Goal: Task Accomplishment & Management: Use online tool/utility

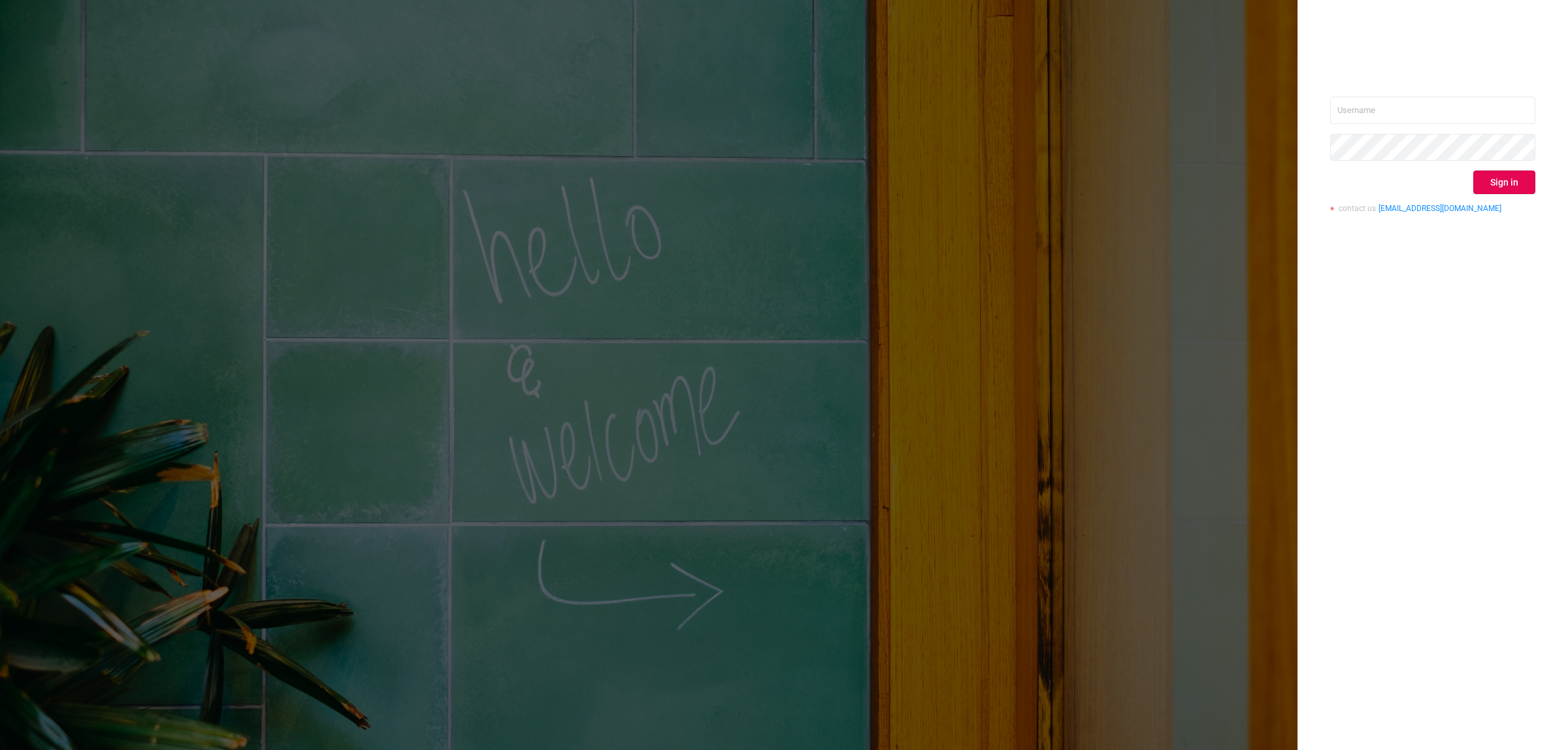
click at [1432, 112] on input "text" at bounding box center [1432, 110] width 205 height 28
click at [1495, 184] on button "Sign in" at bounding box center [1504, 182] width 62 height 23
drag, startPoint x: 0, startPoint y: 0, endPoint x: 1411, endPoint y: 111, distance: 1415.4
click at [1411, 111] on input "text" at bounding box center [1432, 110] width 205 height 28
click at [1403, 120] on input "text" at bounding box center [1432, 110] width 205 height 28
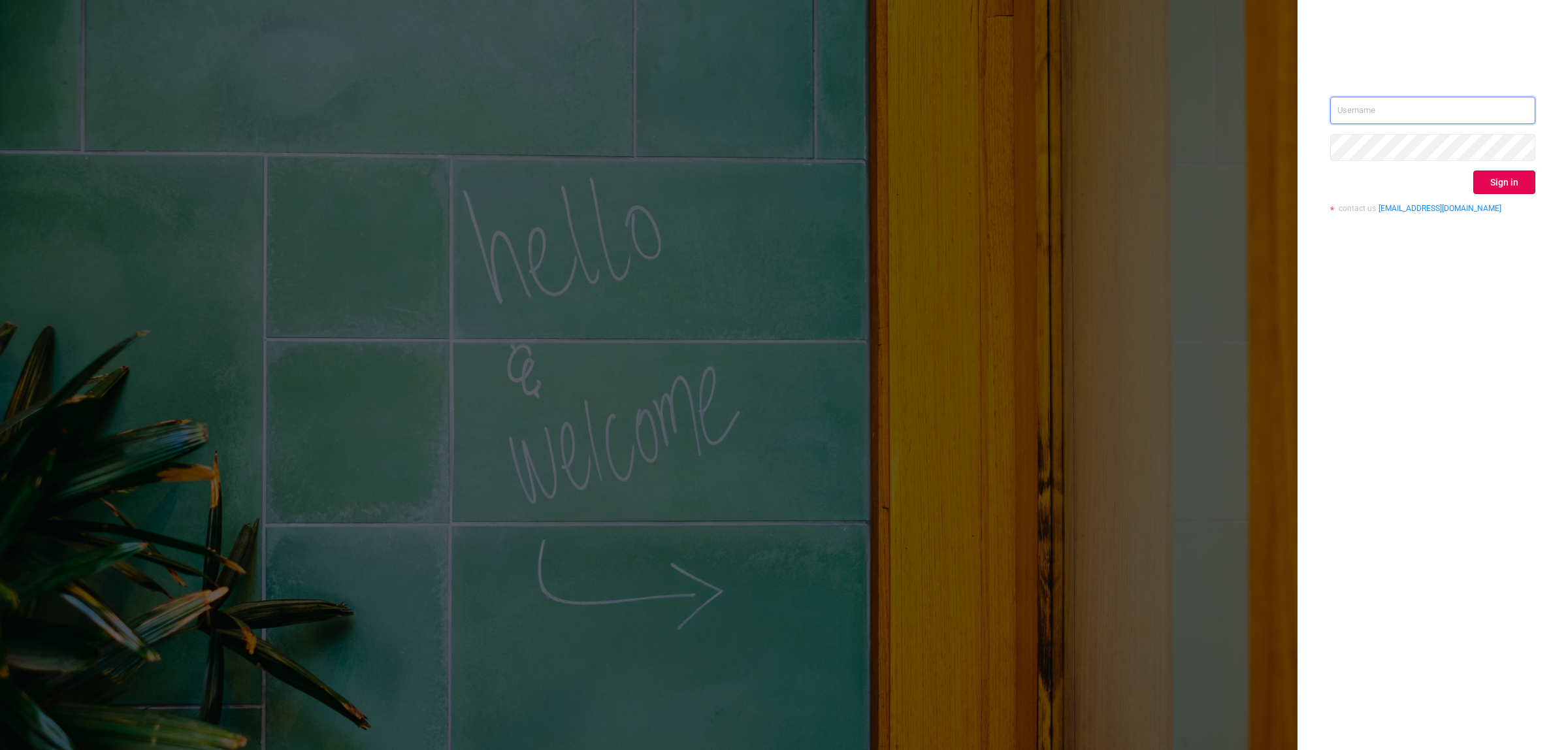
click at [1432, 99] on input "text" at bounding box center [1432, 110] width 205 height 28
click at [1431, 108] on input "text" at bounding box center [1432, 110] width 205 height 28
click at [1375, 107] on input "barykin" at bounding box center [1432, 110] width 205 height 28
paste input "@betweenx.com"
type input "barykin@betweenx.com"
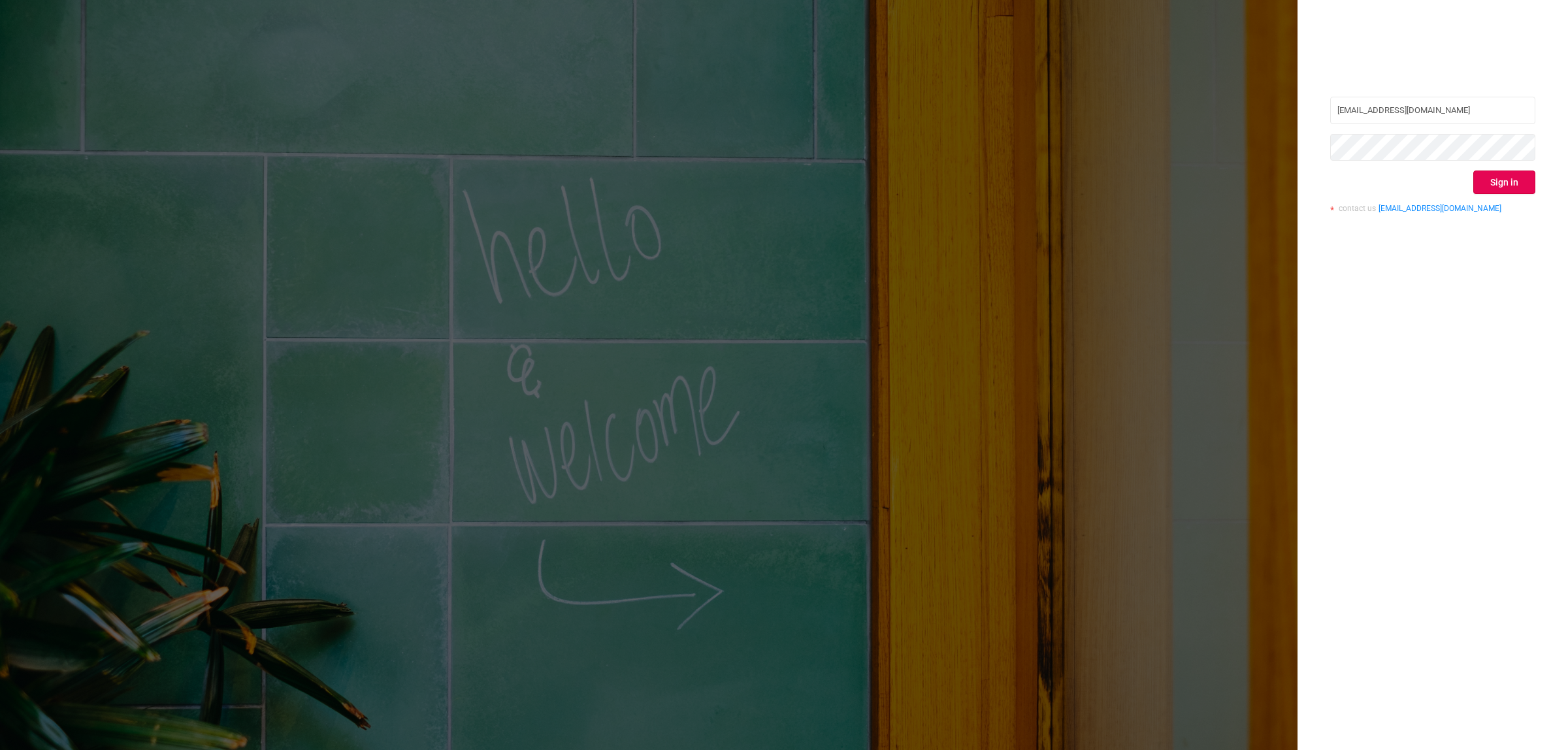
click at [1335, 186] on div "Sign in" at bounding box center [1432, 182] width 205 height 23
click at [1484, 180] on button "Sign in" at bounding box center [1504, 182] width 62 height 23
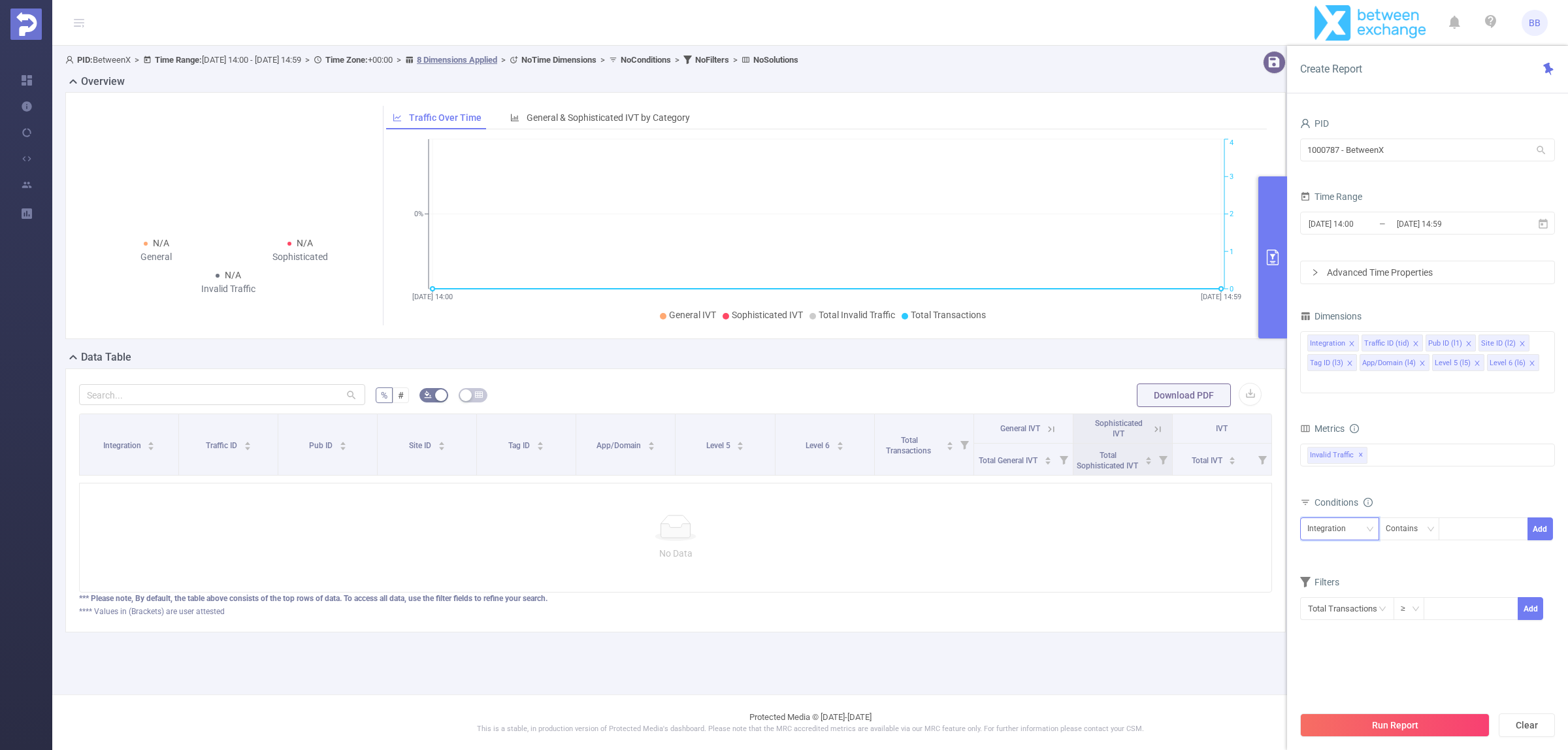
click at [1338, 518] on div "Integration" at bounding box center [1331, 528] width 47 height 21
click at [1340, 581] on li "Pub ID (l1)" at bounding box center [1342, 579] width 83 height 21
click at [1456, 518] on div at bounding box center [1483, 528] width 75 height 21
type input "44727"
click at [1475, 363] on icon "icon: close" at bounding box center [1476, 363] width 6 height 6
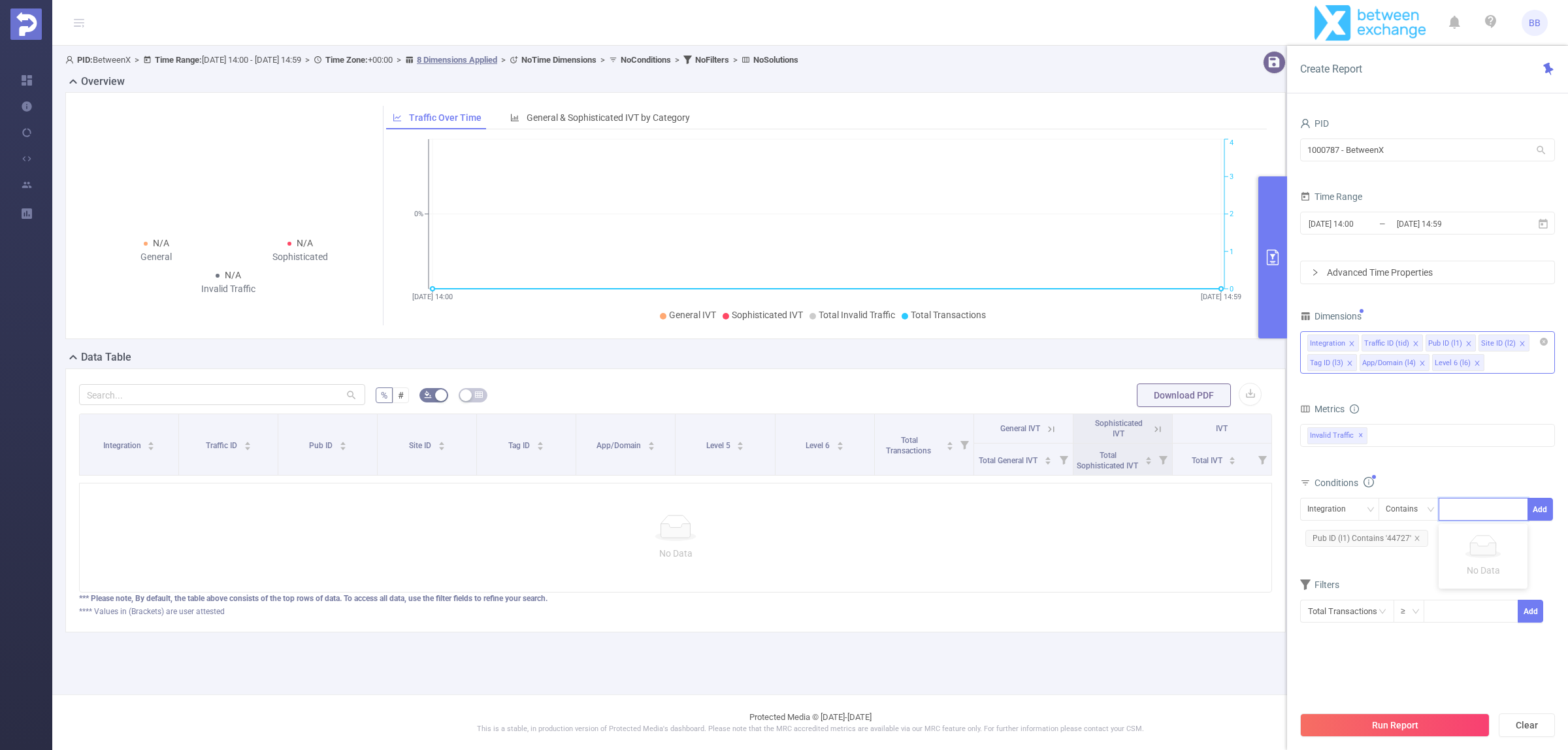
click at [1421, 363] on icon "icon: close" at bounding box center [1422, 363] width 6 height 6
click at [1348, 364] on icon "icon: close" at bounding box center [1349, 363] width 6 height 6
drag, startPoint x: 1349, startPoint y: 363, endPoint x: 1369, endPoint y: 330, distance: 38.6
click at [1349, 363] on icon "icon: close" at bounding box center [1352, 363] width 6 height 6
click at [1434, 226] on input "2025-09-26 14:59" at bounding box center [1448, 224] width 106 height 18
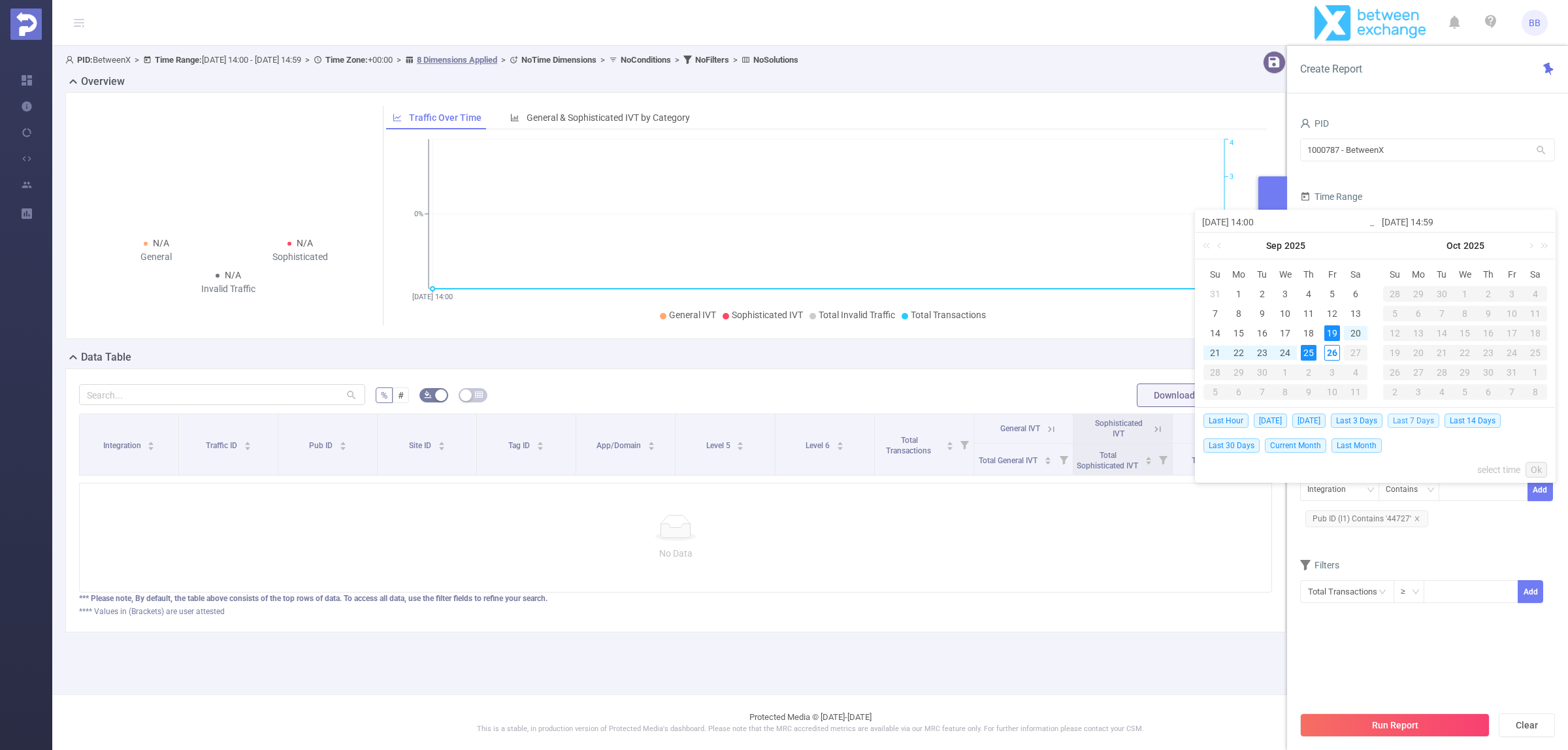
click at [1434, 420] on span "Last 7 Days" at bounding box center [1413, 420] width 52 height 14
type input "2025-09-19 00:00"
type input "2025-09-25 23:59"
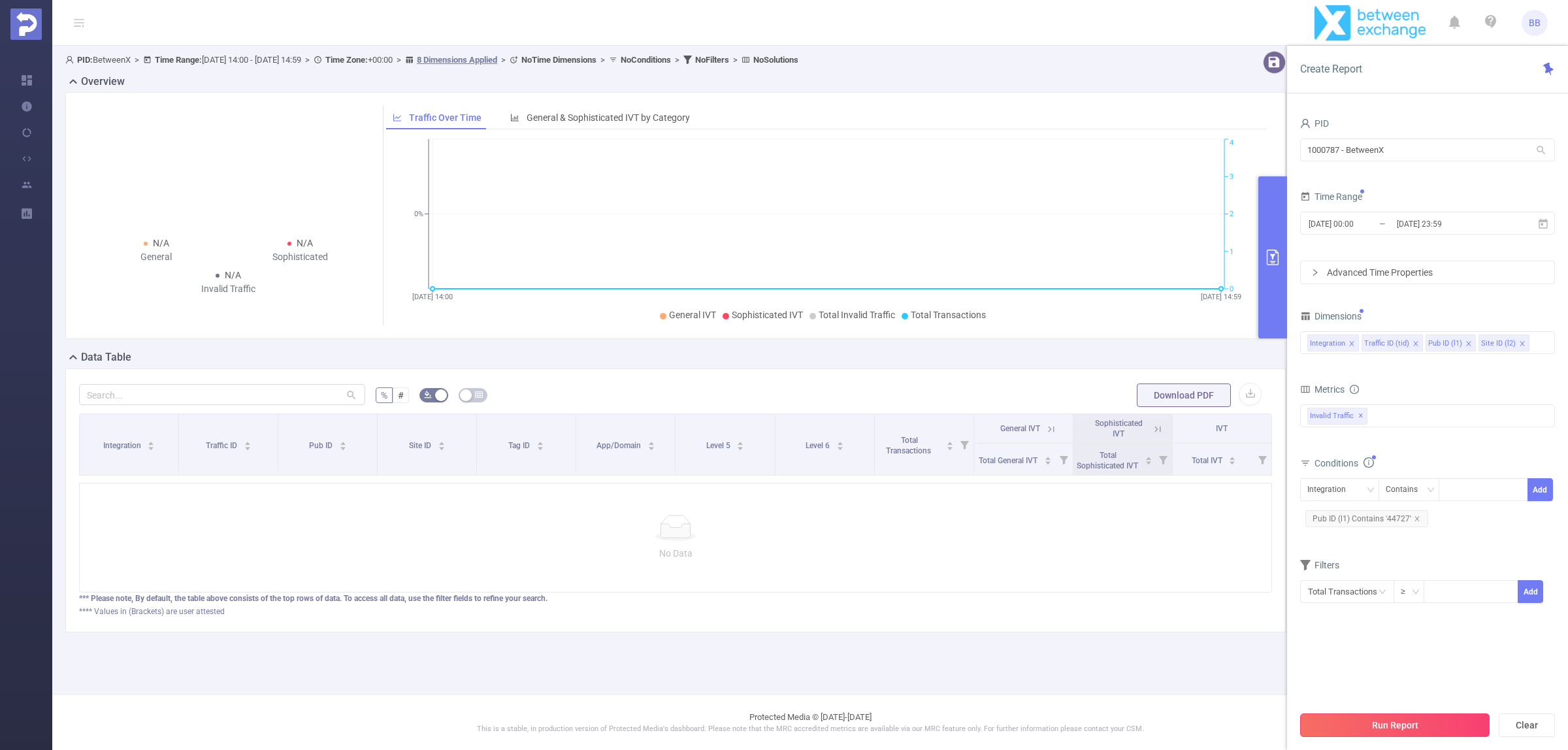
click at [1421, 729] on button "Run Report" at bounding box center [1395, 725] width 189 height 23
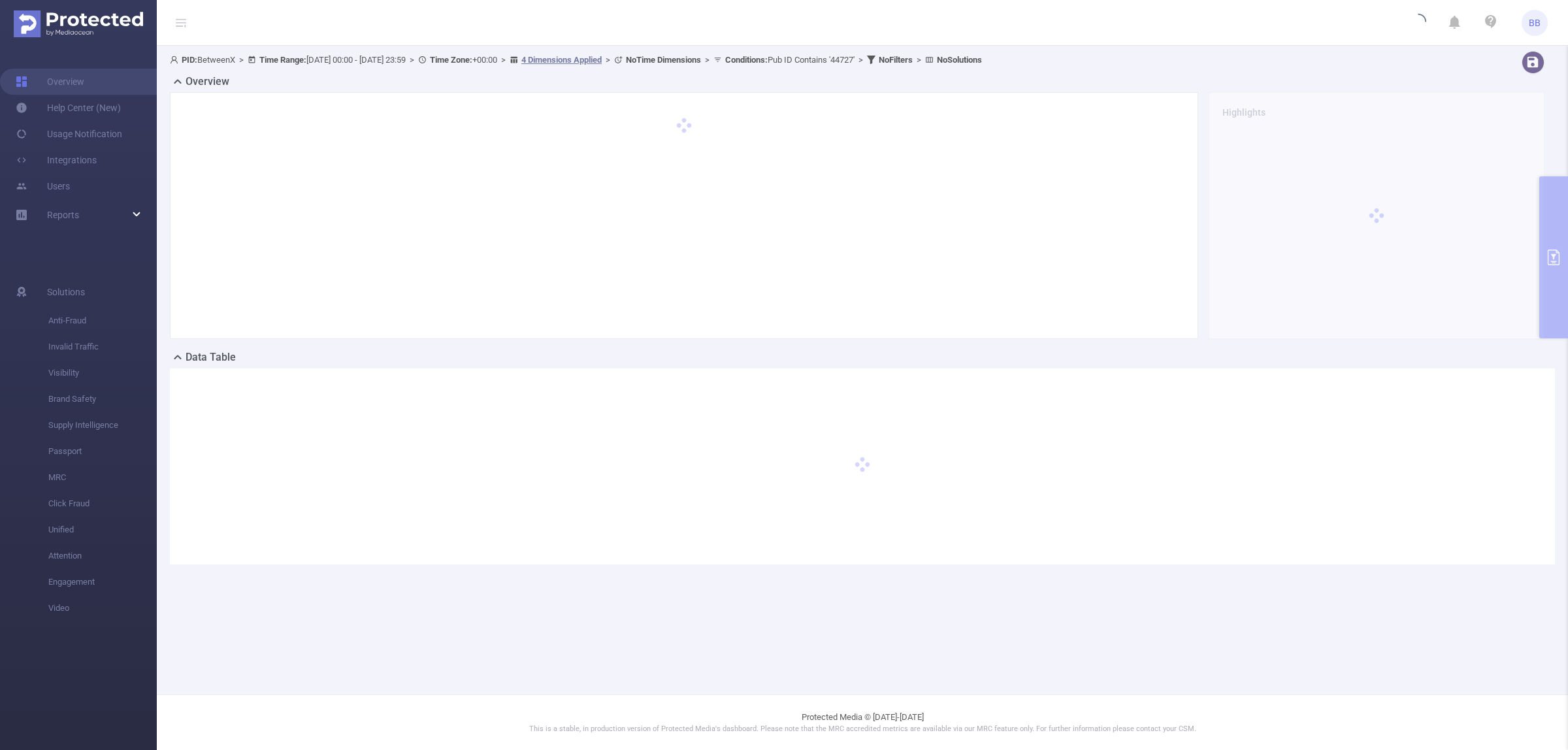
click at [198, 79] on h2 "Overview" at bounding box center [208, 81] width 44 height 16
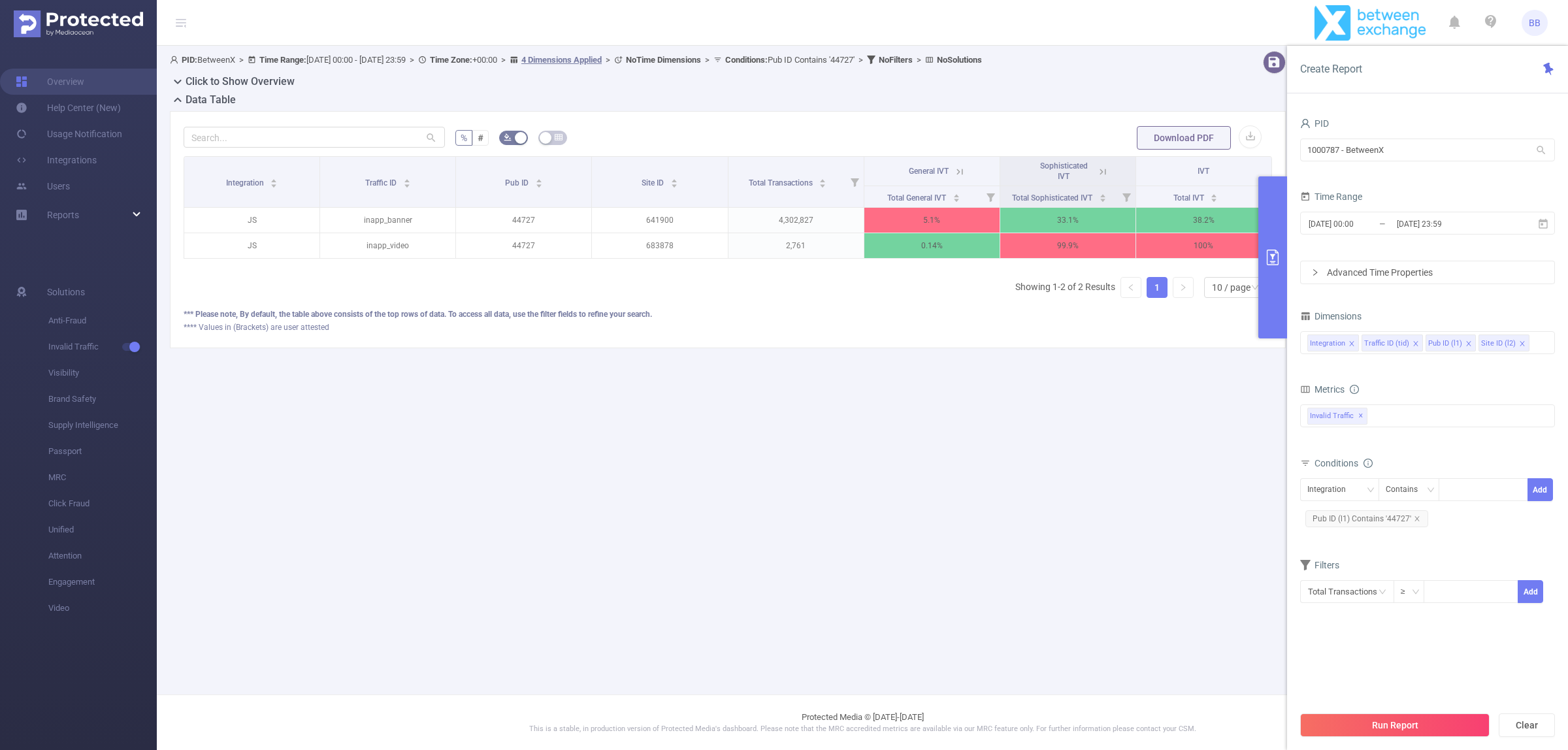
click at [1278, 264] on icon "primary" at bounding box center [1273, 257] width 16 height 16
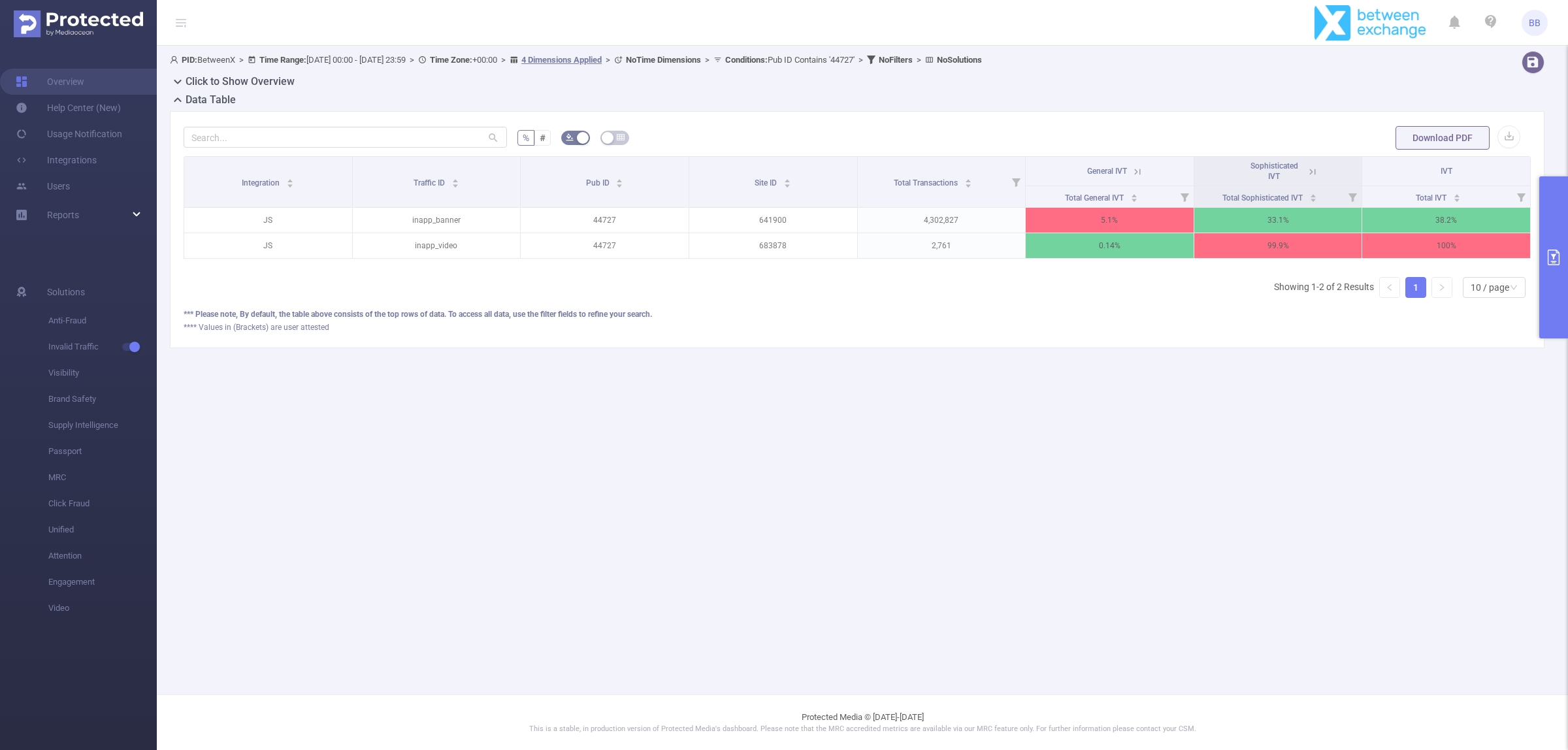
click at [1314, 175] on icon at bounding box center [1312, 171] width 12 height 12
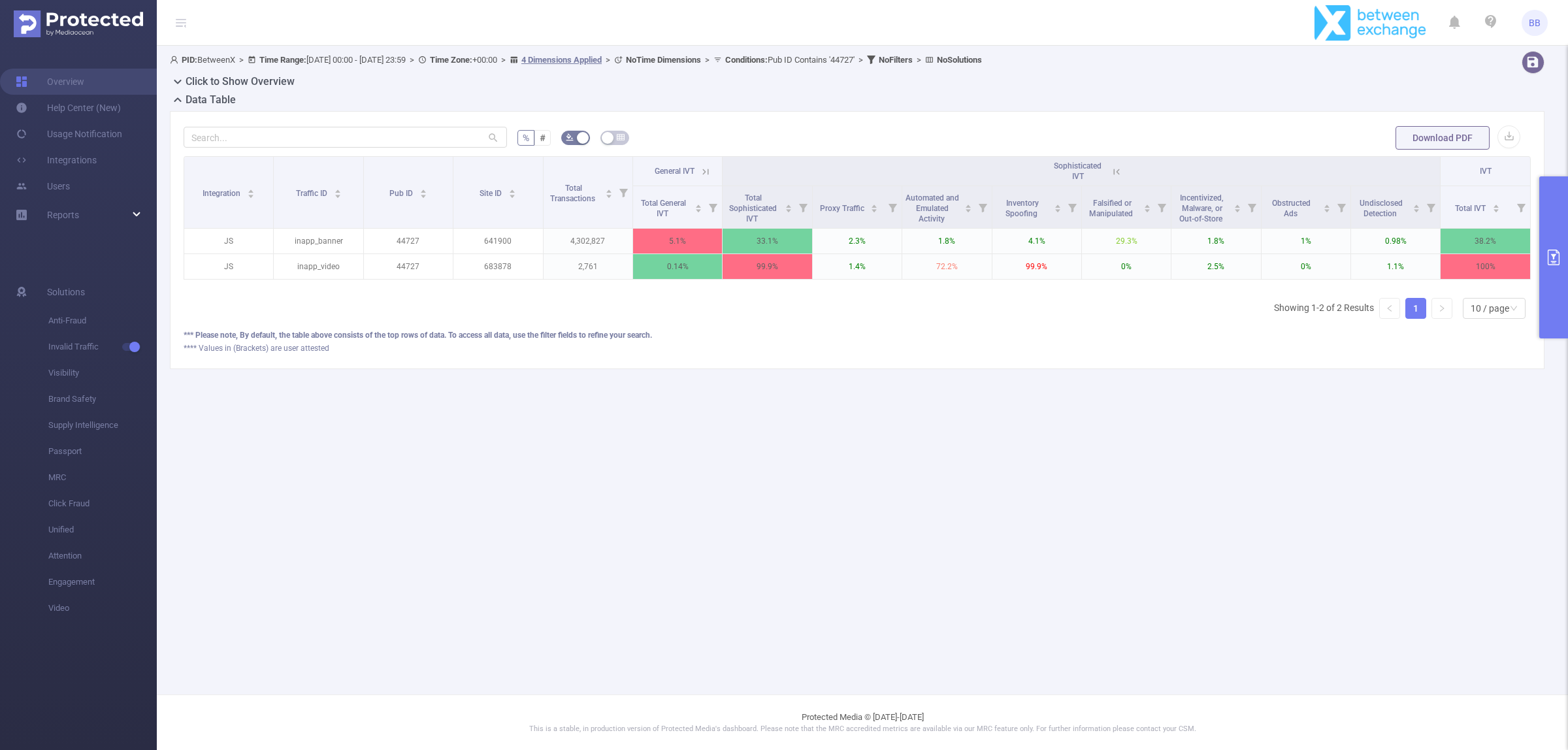
click at [1119, 172] on icon at bounding box center [1116, 171] width 12 height 12
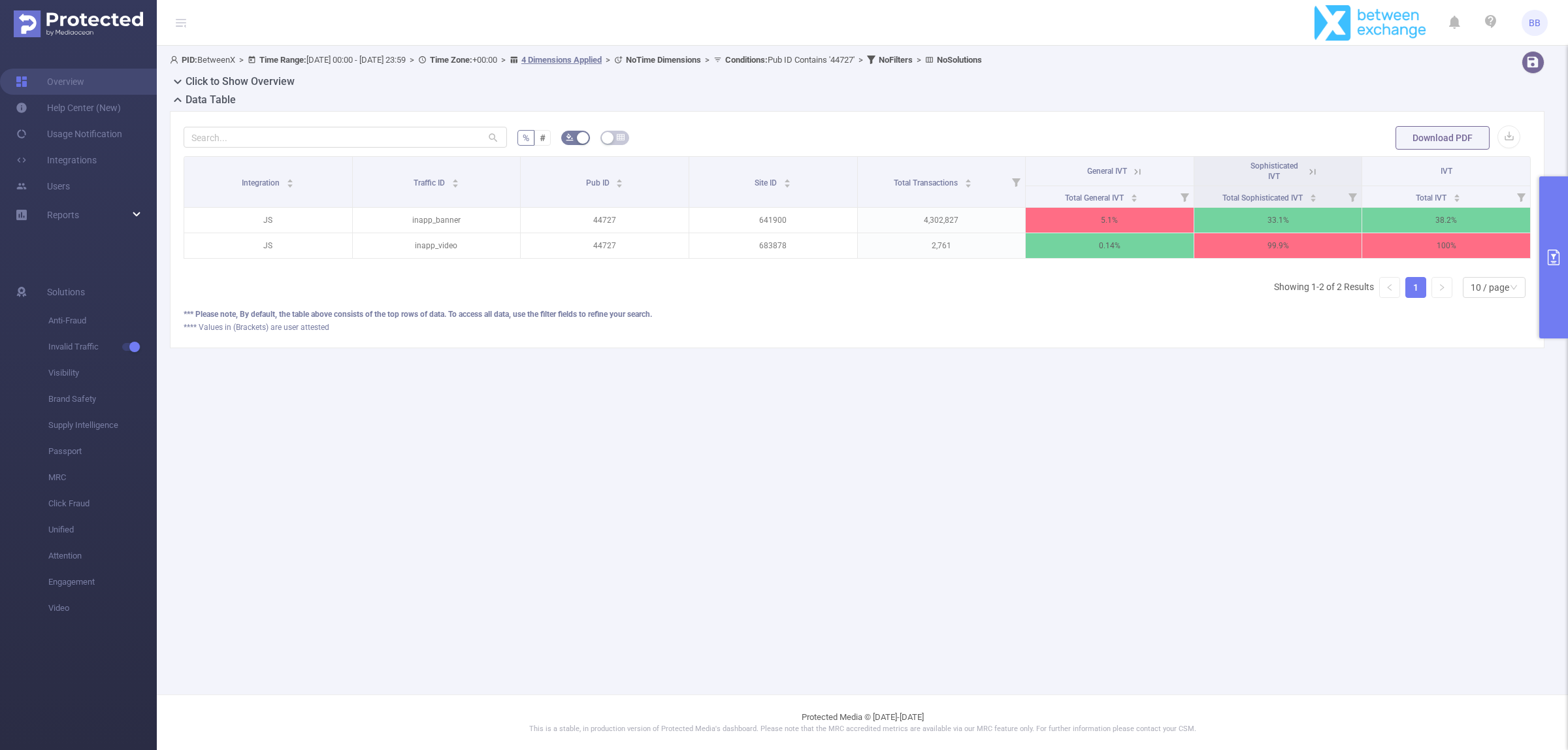
click at [1137, 170] on icon at bounding box center [1137, 171] width 12 height 12
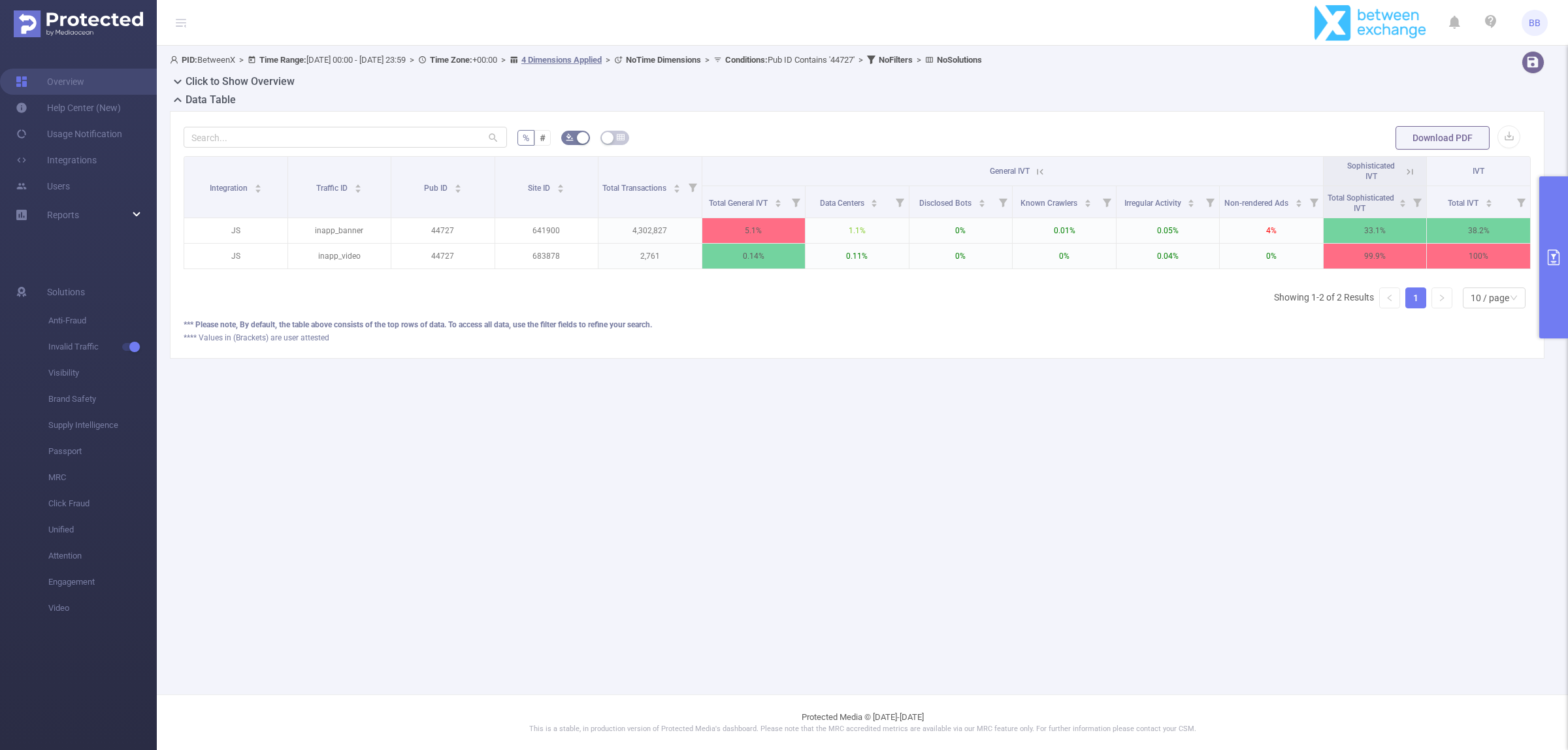
click at [1030, 171] on span "General IVT" at bounding box center [1010, 171] width 40 height 9
click at [1041, 170] on icon at bounding box center [1039, 171] width 12 height 12
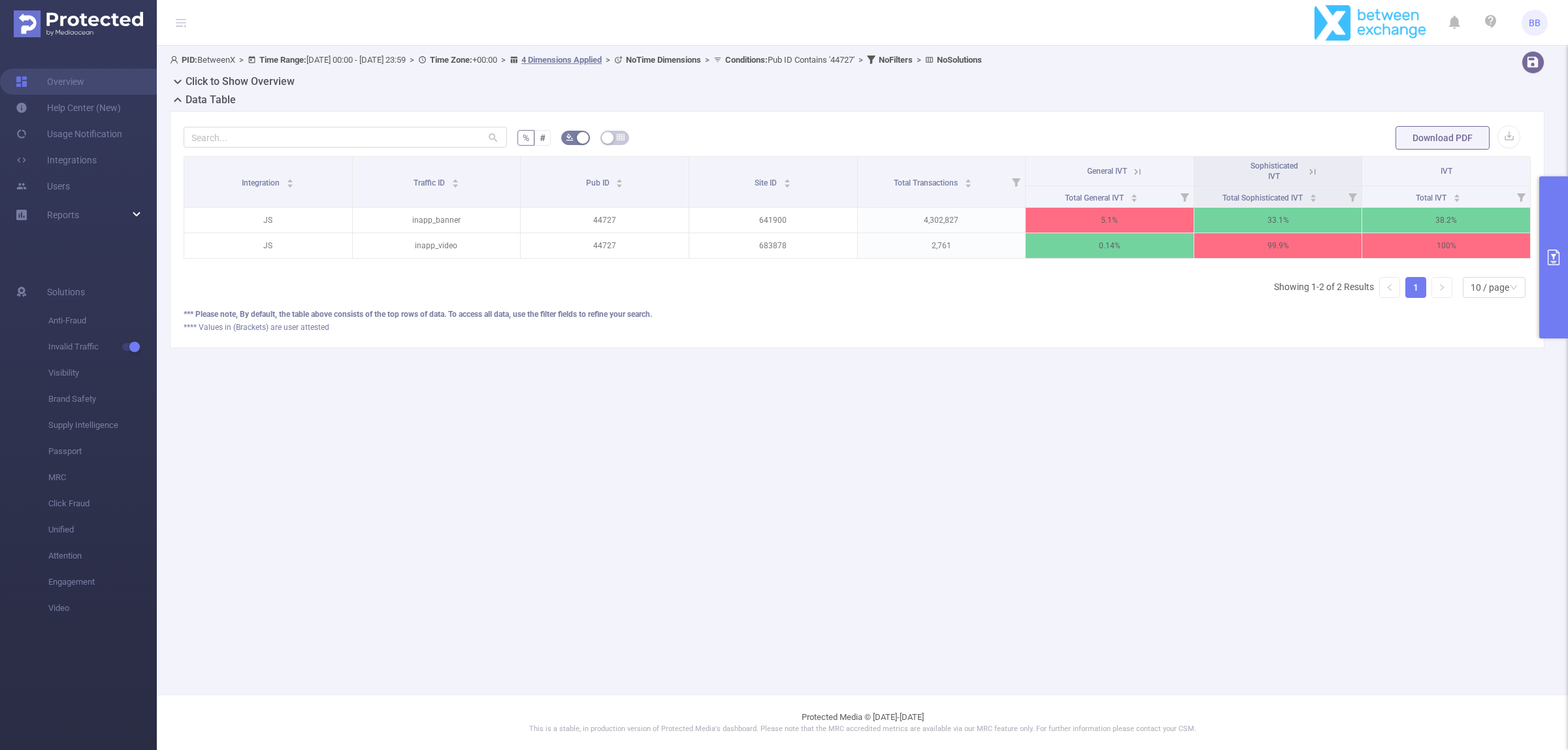
click at [1560, 239] on button "primary" at bounding box center [1554, 257] width 29 height 162
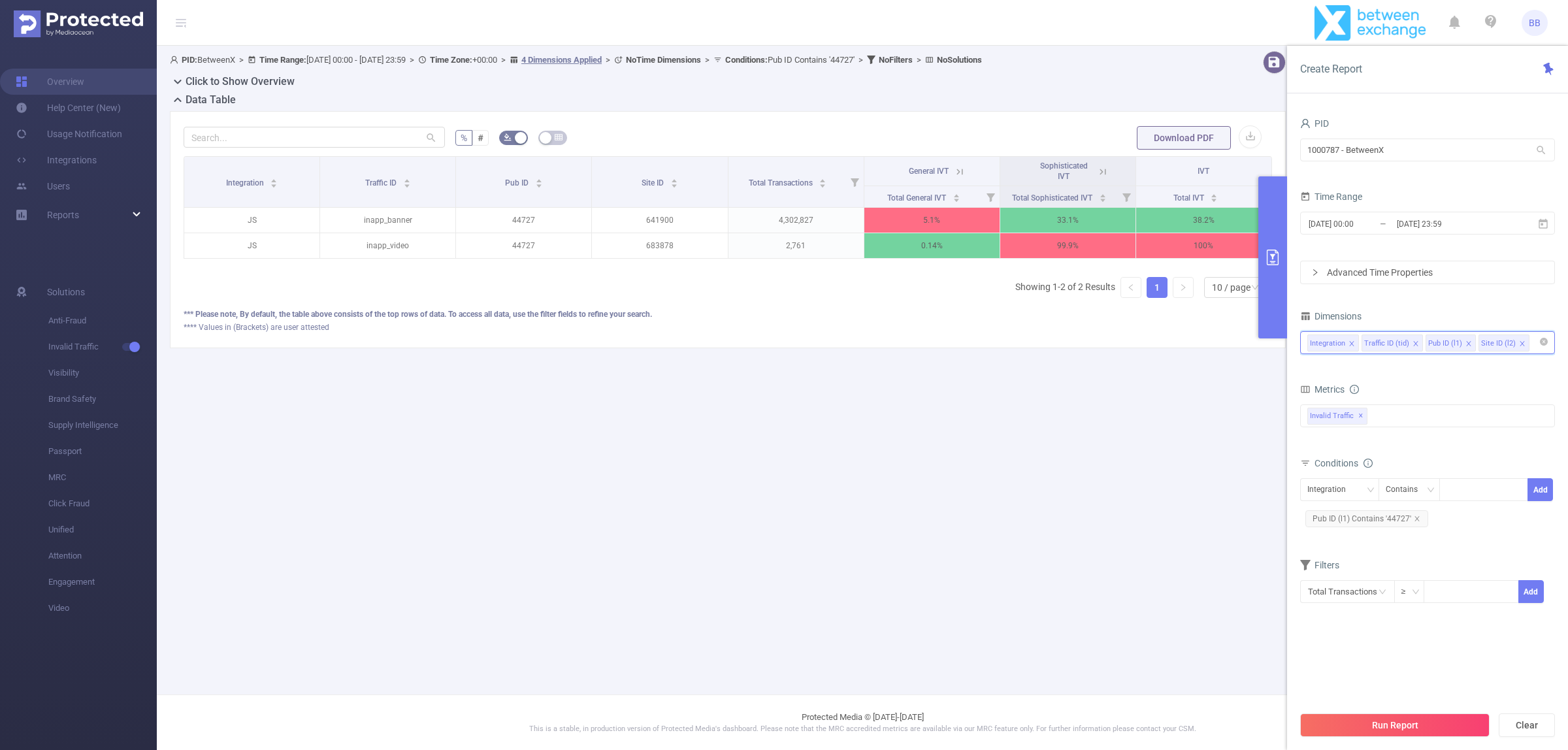
click at [1532, 341] on input at bounding box center [1535, 343] width 6 height 17
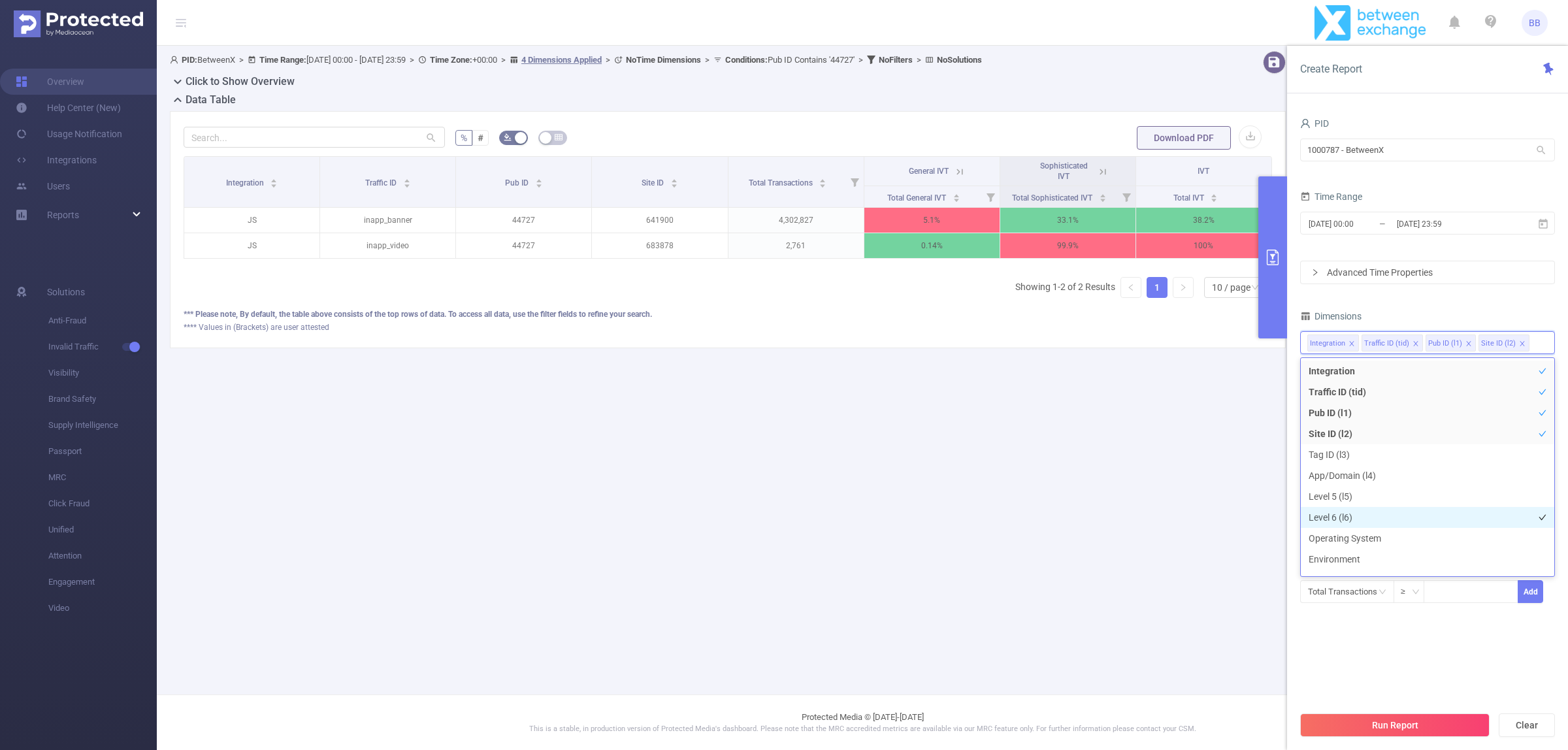
click at [1339, 517] on li "Level 6 (l6)" at bounding box center [1428, 517] width 253 height 21
click at [1374, 722] on button "Run Report" at bounding box center [1395, 725] width 189 height 23
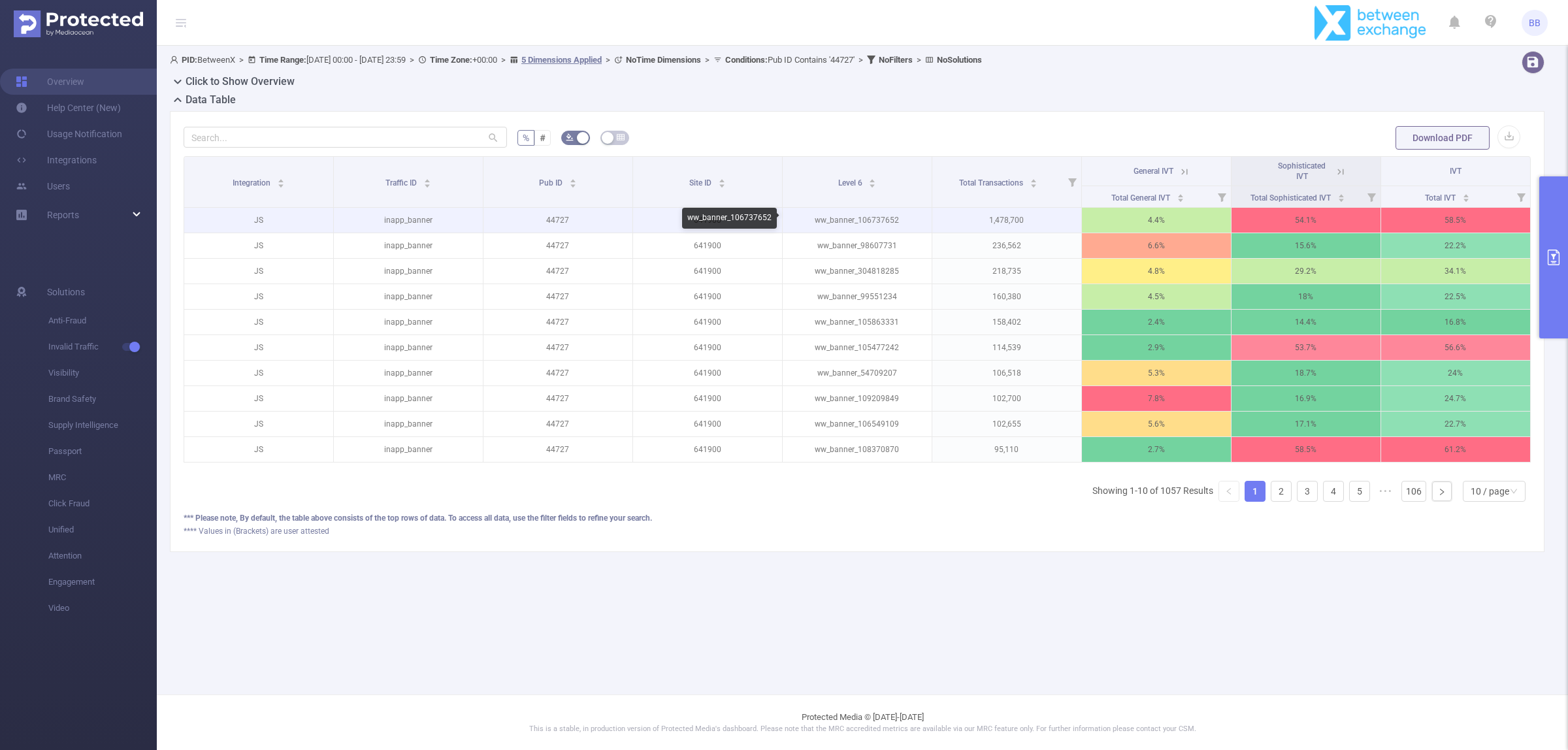
click at [883, 217] on p "ww_banner_106737652" at bounding box center [857, 220] width 149 height 25
drag, startPoint x: 903, startPoint y: 219, endPoint x: 858, endPoint y: 220, distance: 45.0
click at [858, 220] on p "ww_banner_106737652" at bounding box center [857, 220] width 149 height 25
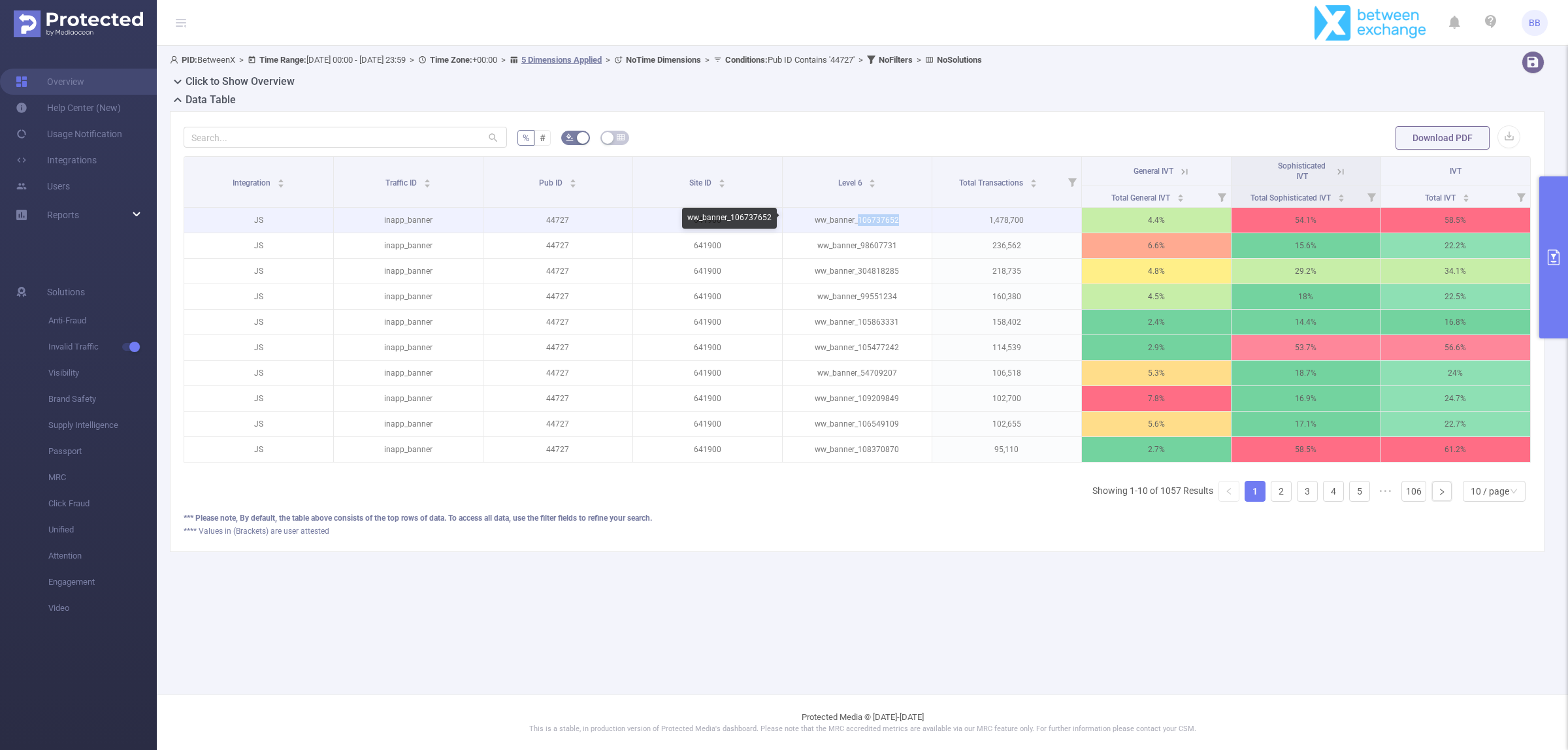
copy p "106737652"
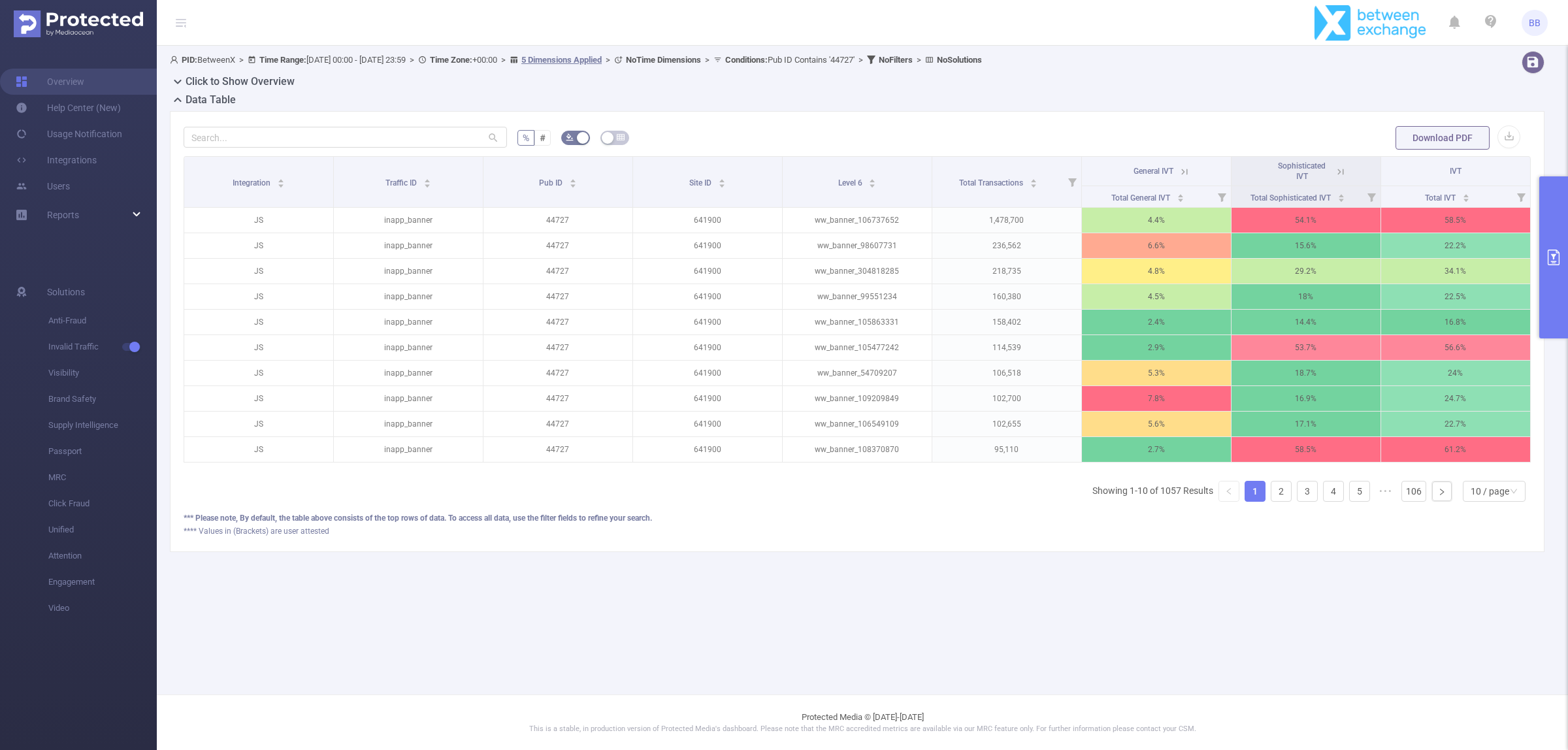
click at [921, 524] on div "*** Please note, By default, the table above consists of the top rows of data. …" at bounding box center [857, 517] width 1347 height 12
click at [1469, 502] on div "10 / page" at bounding box center [1494, 491] width 63 height 21
click at [1479, 481] on li "50 / page" at bounding box center [1494, 482] width 63 height 21
